Goal: Transaction & Acquisition: Book appointment/travel/reservation

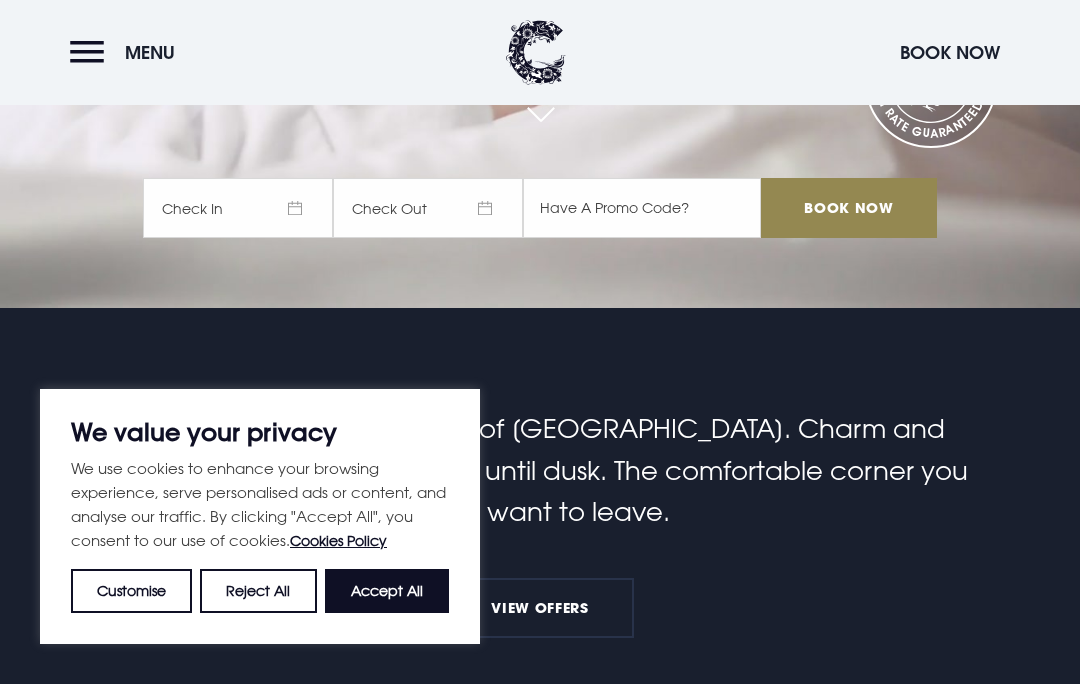
scroll to position [375, 0]
click at [394, 613] on button "Accept All" at bounding box center [387, 591] width 124 height 44
checkbox input "true"
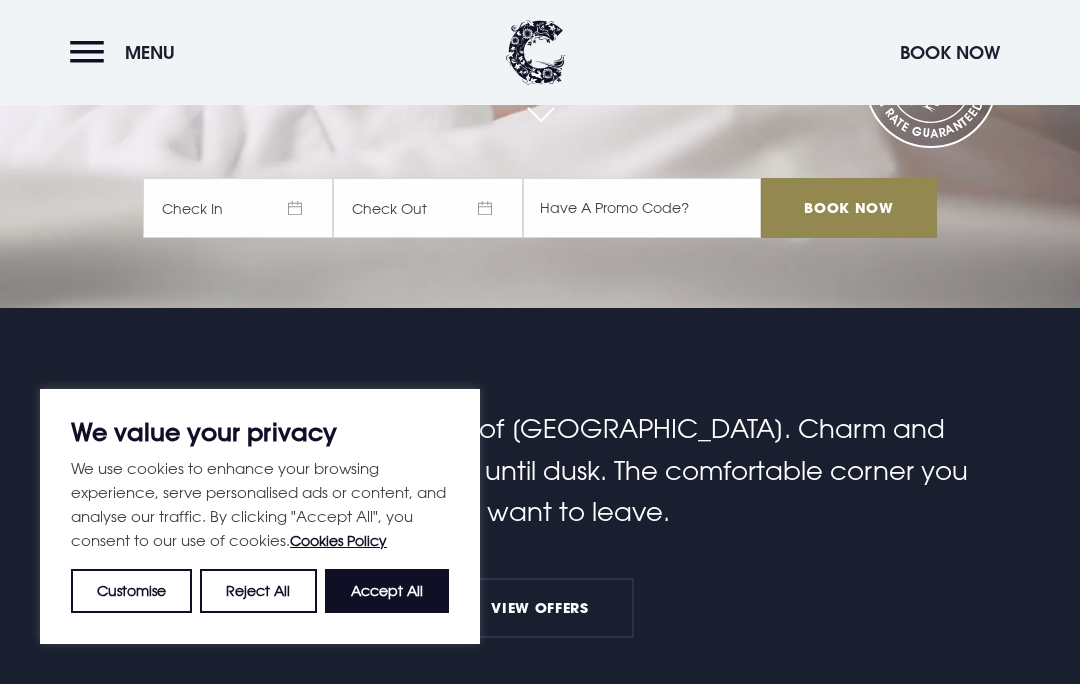
checkbox input "true"
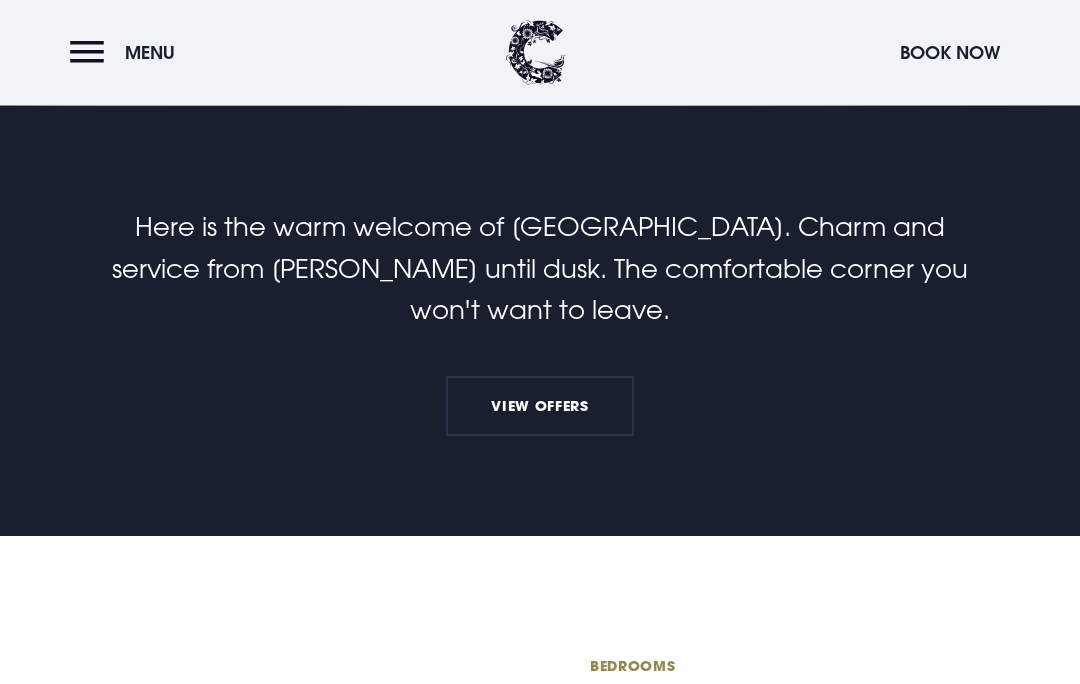
scroll to position [580, 0]
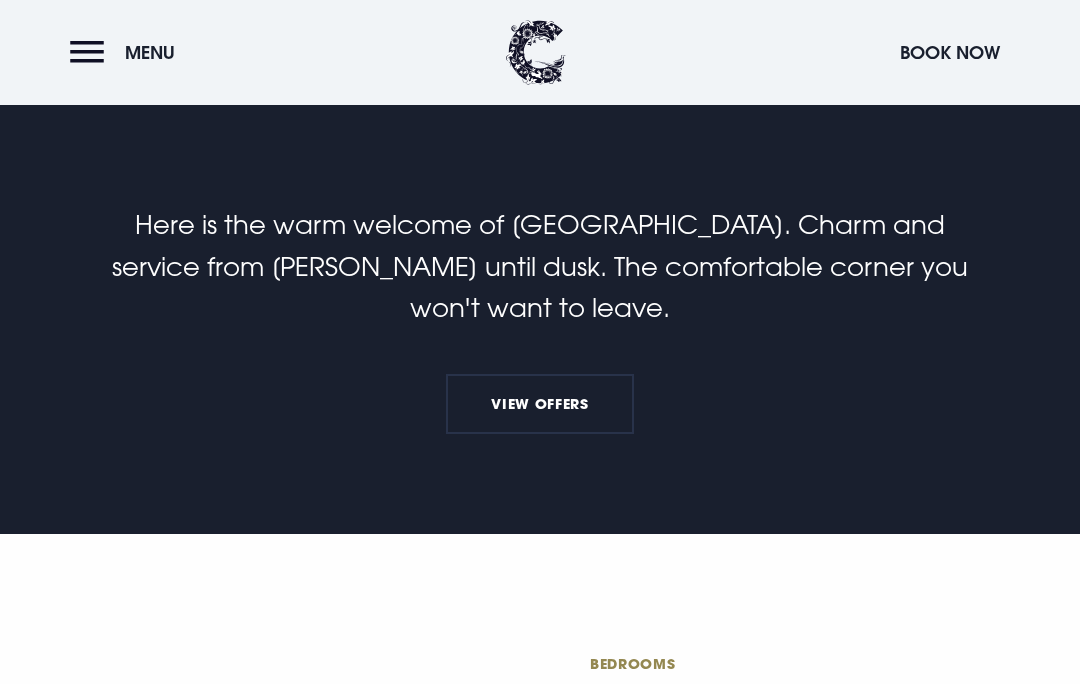
click at [563, 434] on link "View Offers" at bounding box center [540, 404] width 188 height 60
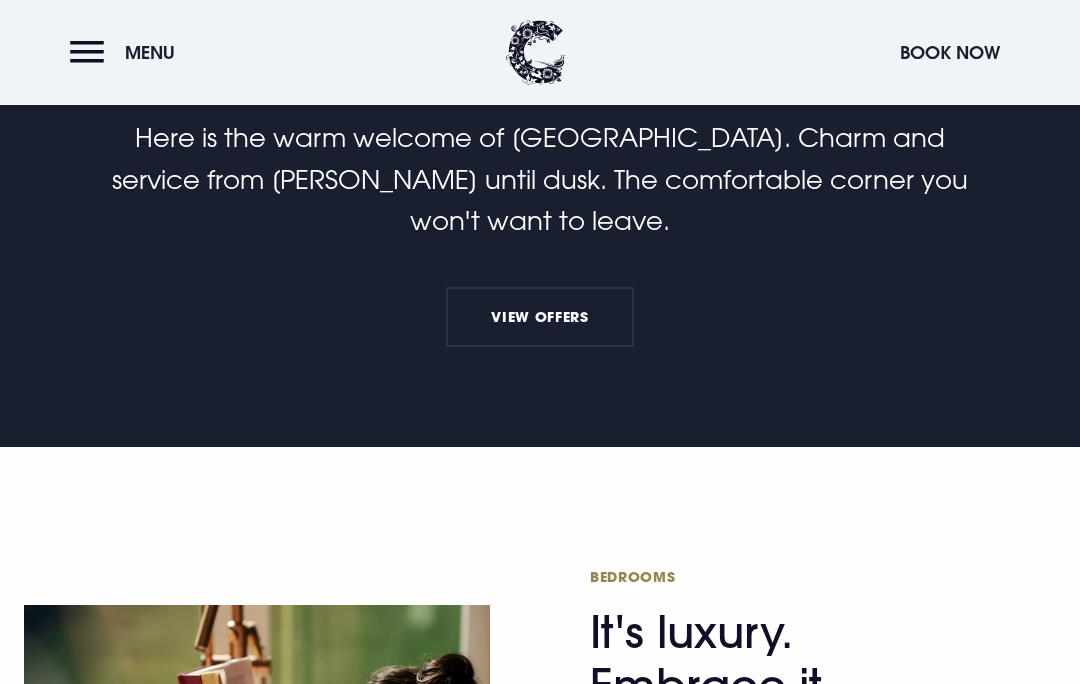
click at [963, 53] on button "Book Now" at bounding box center [950, 52] width 120 height 43
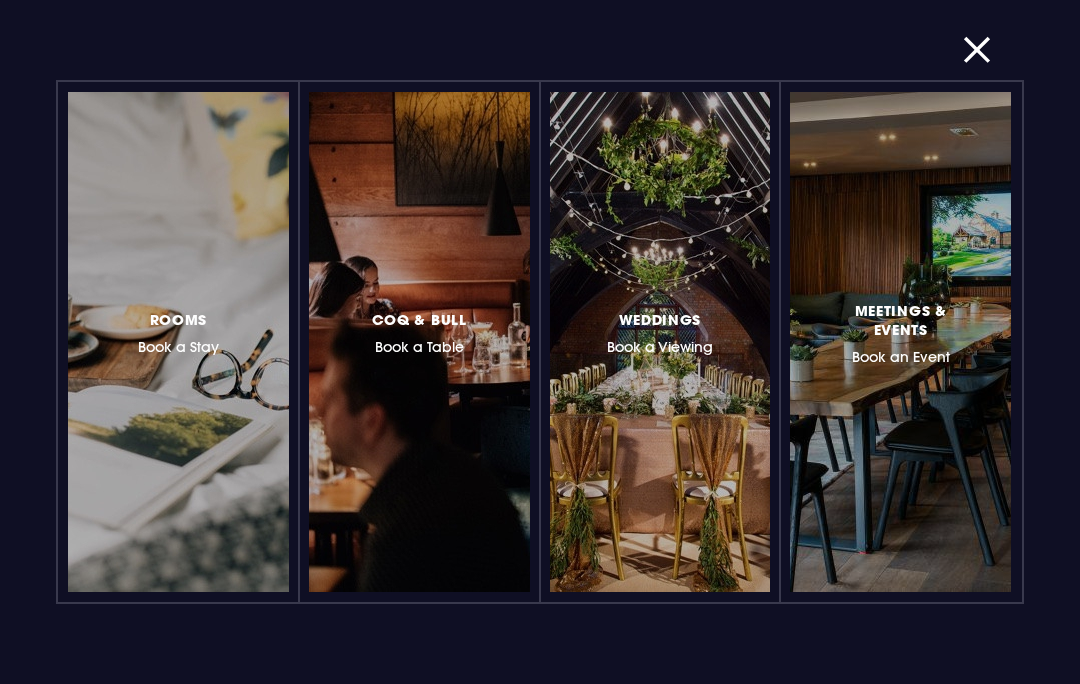
click at [265, 342] on div at bounding box center [265, 342] width 0 height 0
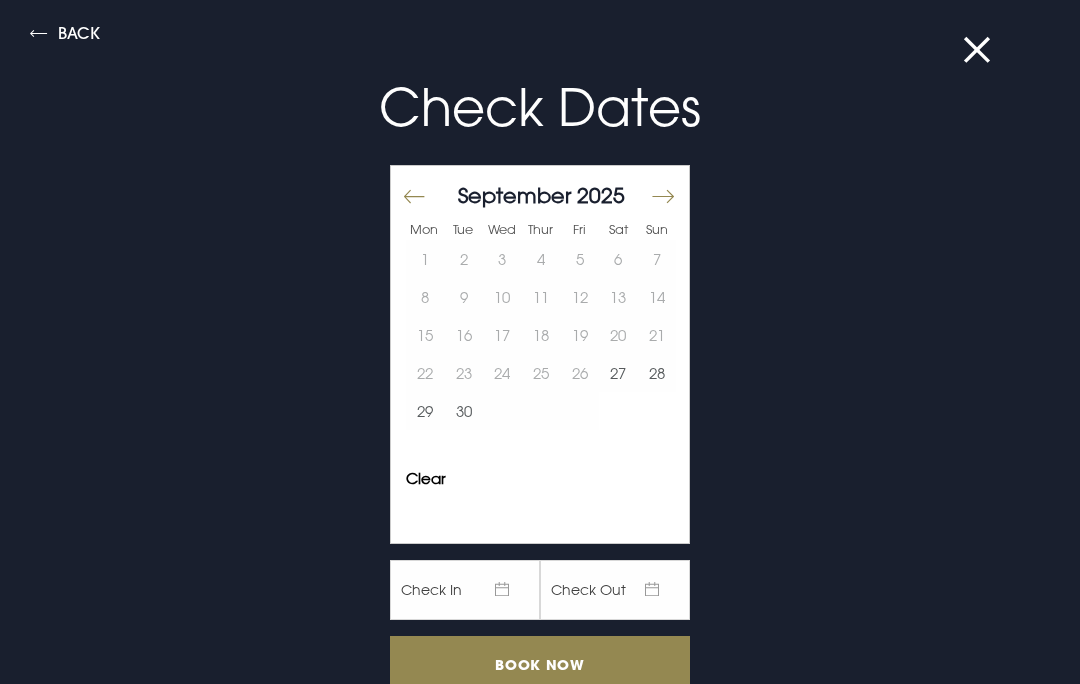
click at [674, 192] on button "Move forward to switch to the next month." at bounding box center [662, 197] width 24 height 42
click at [671, 201] on button "Move forward to switch to the next month." at bounding box center [662, 197] width 24 height 42
click at [673, 198] on button "Move forward to switch to the next month." at bounding box center [662, 197] width 24 height 42
click at [516, 300] on button "10" at bounding box center [502, 297] width 39 height 38
click at [581, 675] on input "Book Now" at bounding box center [540, 665] width 300 height 59
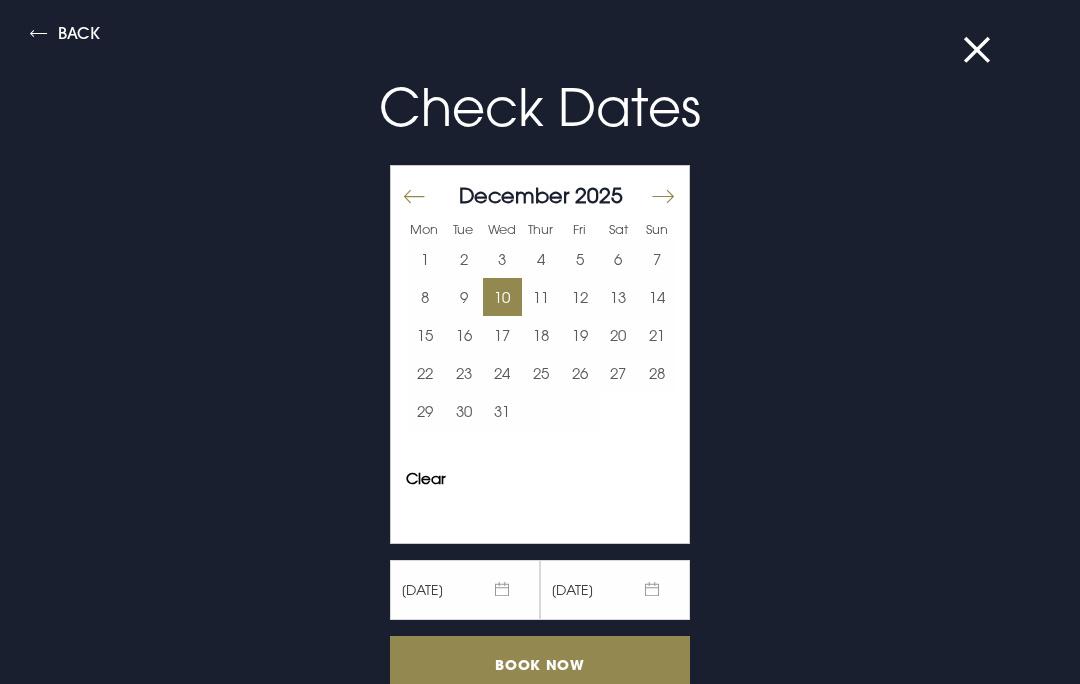
click at [80, 47] on button "Back" at bounding box center [65, 36] width 70 height 23
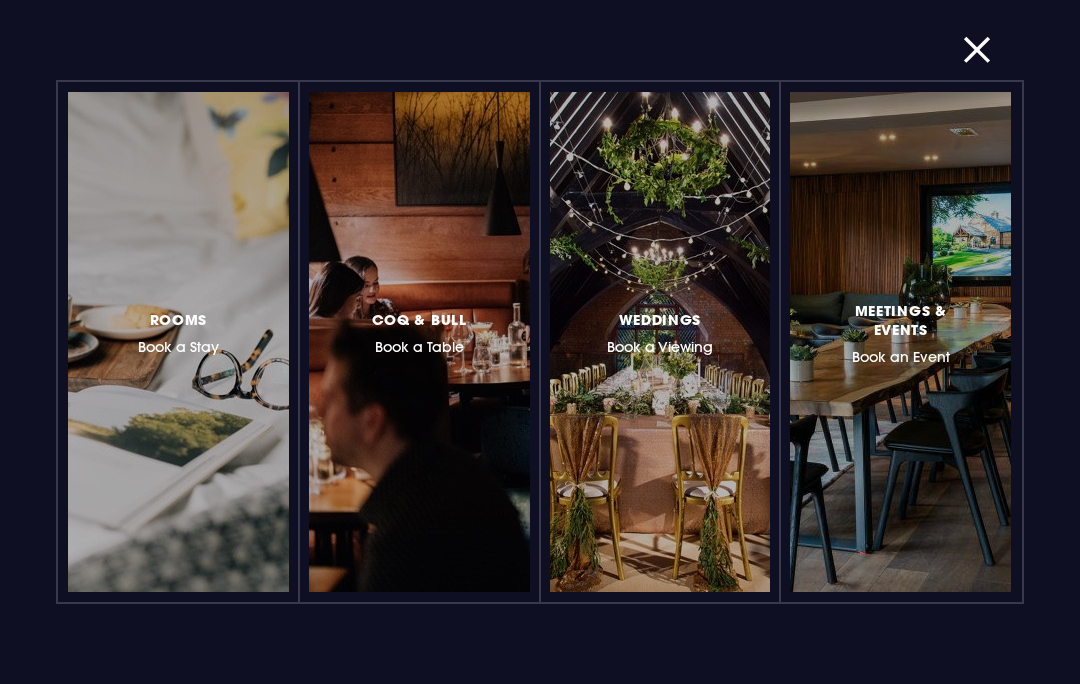
scroll to position [0, 0]
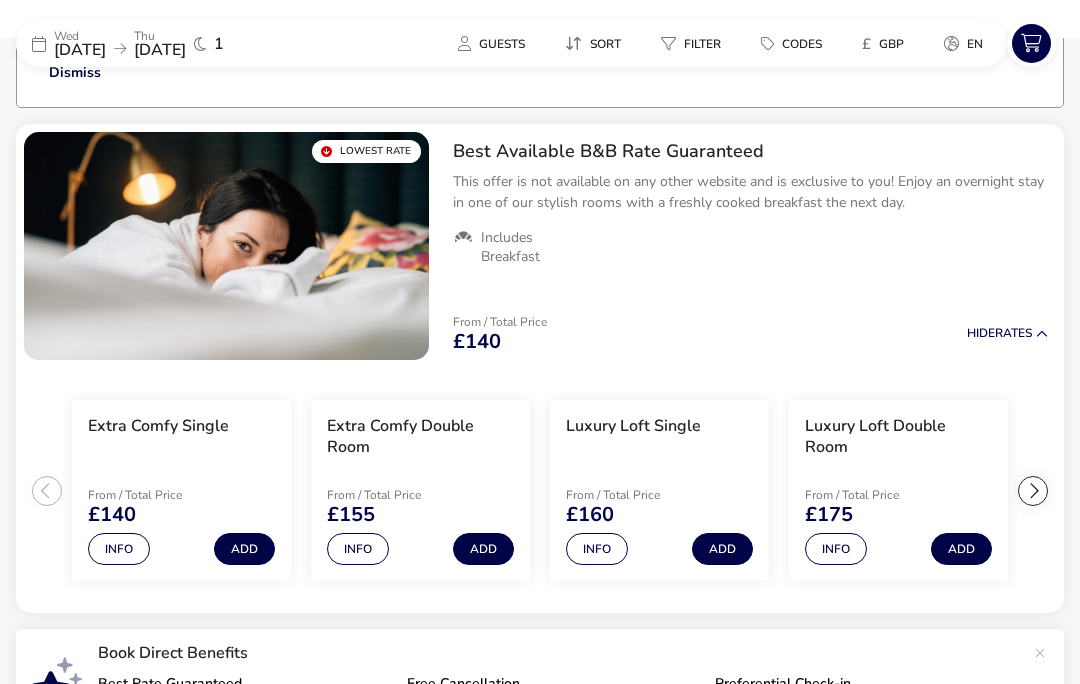
scroll to position [172, 0]
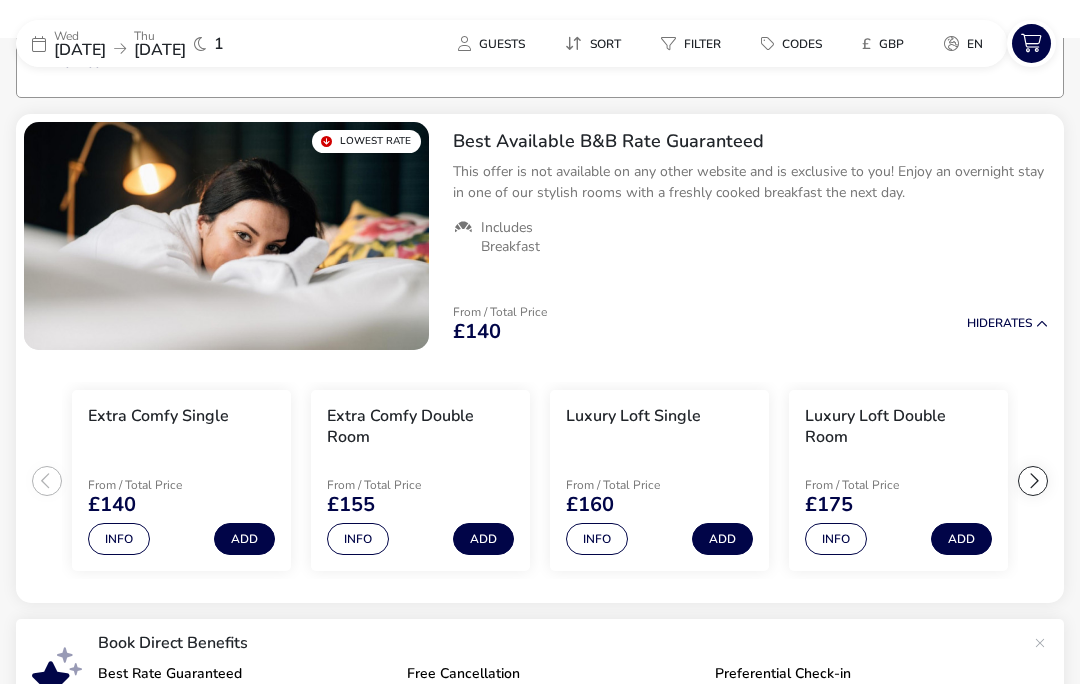
click at [415, 488] on p "From / Total Price" at bounding box center [398, 485] width 142 height 12
